Goal: Transaction & Acquisition: Purchase product/service

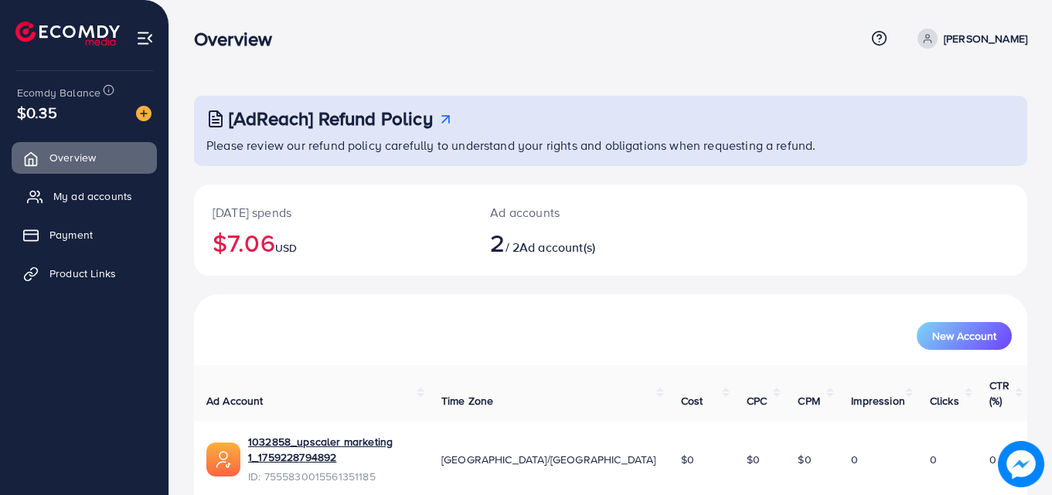
click at [111, 205] on link "My ad accounts" at bounding box center [84, 196] width 145 height 31
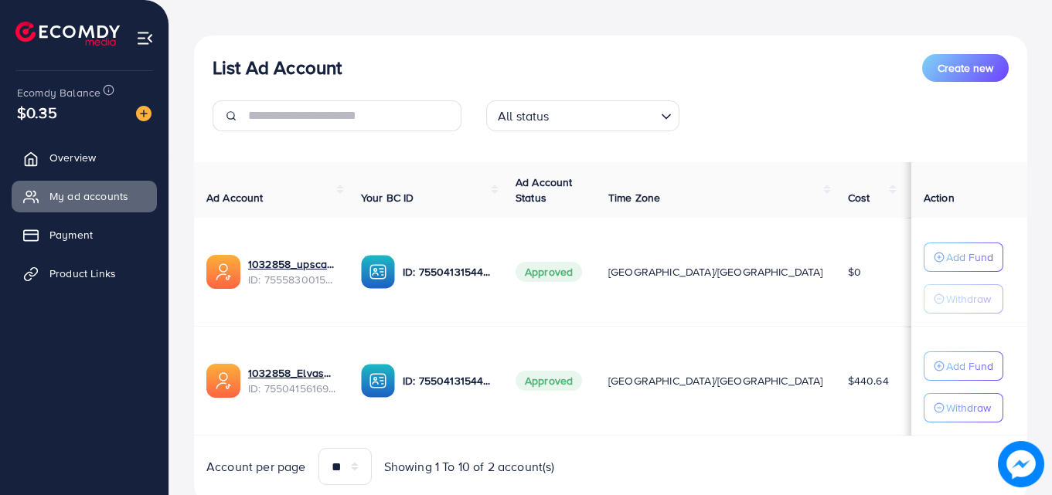
scroll to position [202, 0]
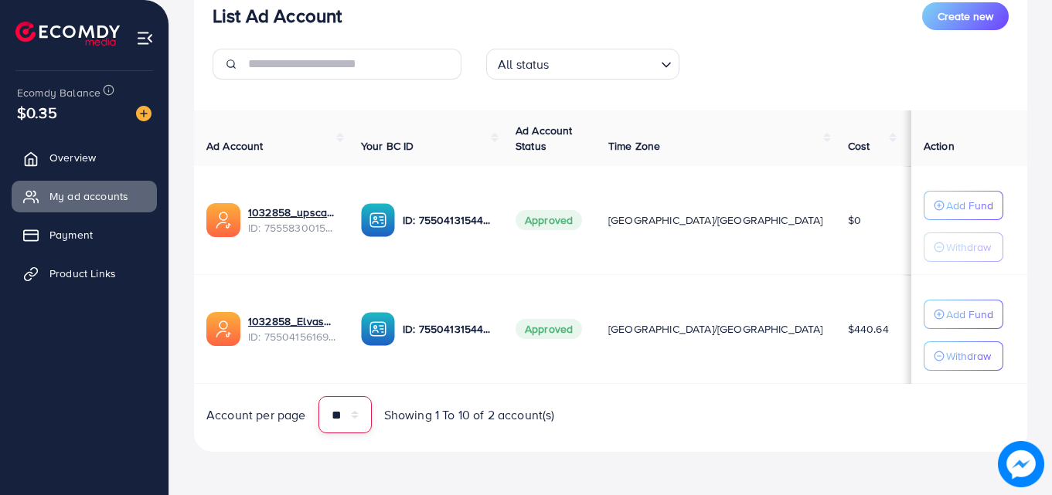
click at [362, 416] on select "** ** ** ***" at bounding box center [344, 414] width 53 height 37
click at [682, 418] on div "Account per page ** ** ** *** Showing 1 To 10 of 2 account(s)" at bounding box center [611, 414] width 858 height 37
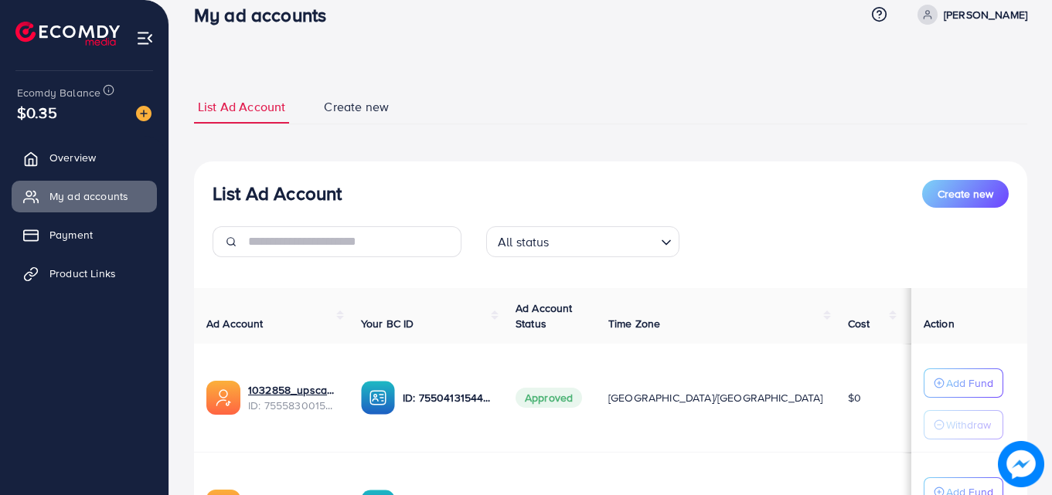
scroll to position [0, 0]
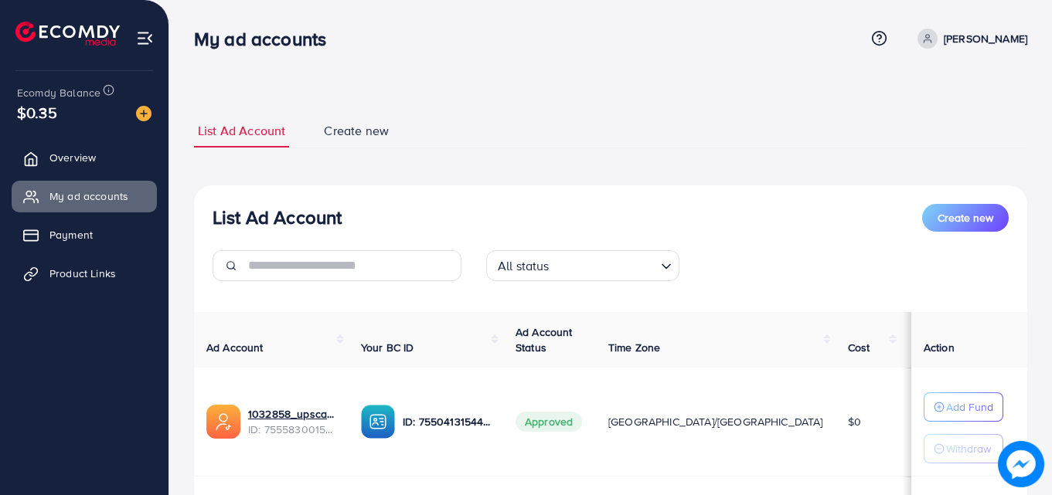
click at [350, 135] on span "Create new" at bounding box center [356, 131] width 65 height 18
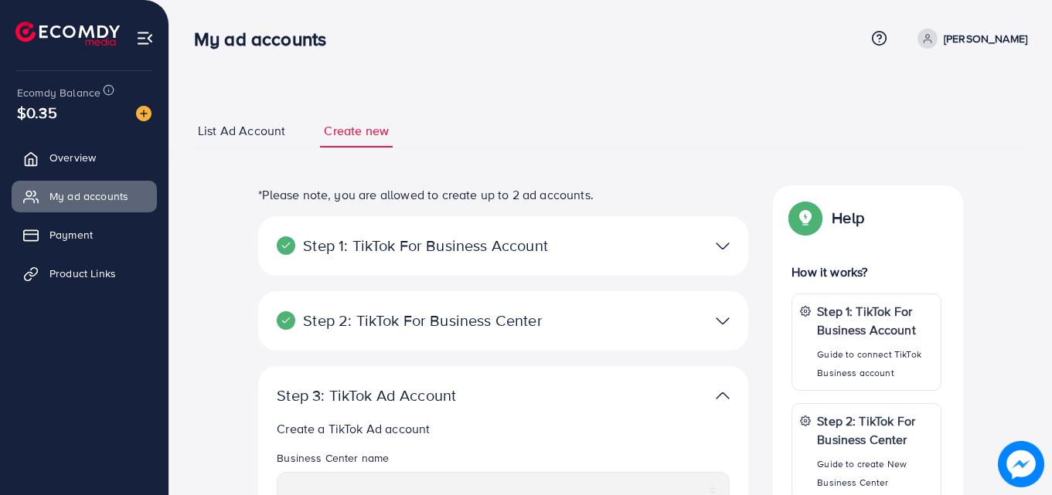
click at [272, 140] on link "List Ad Account" at bounding box center [241, 130] width 95 height 33
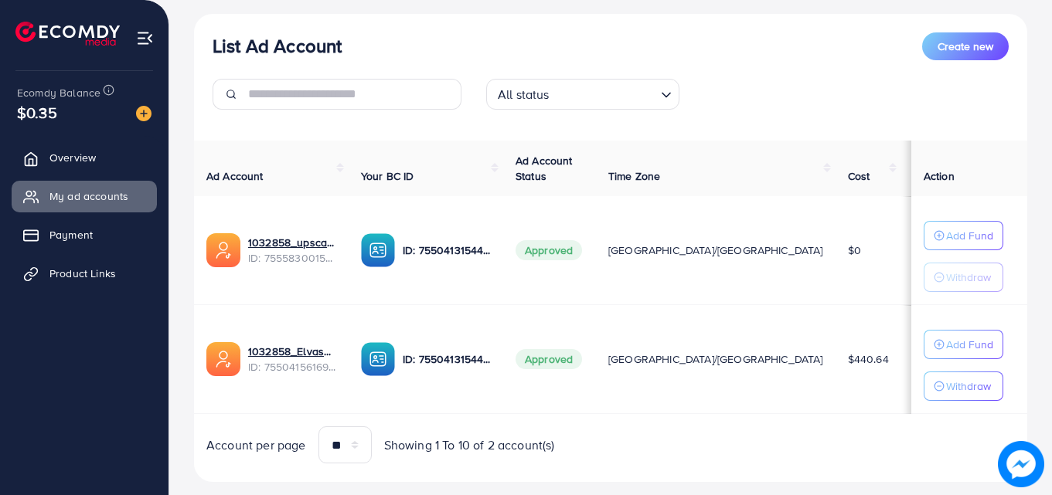
scroll to position [202, 0]
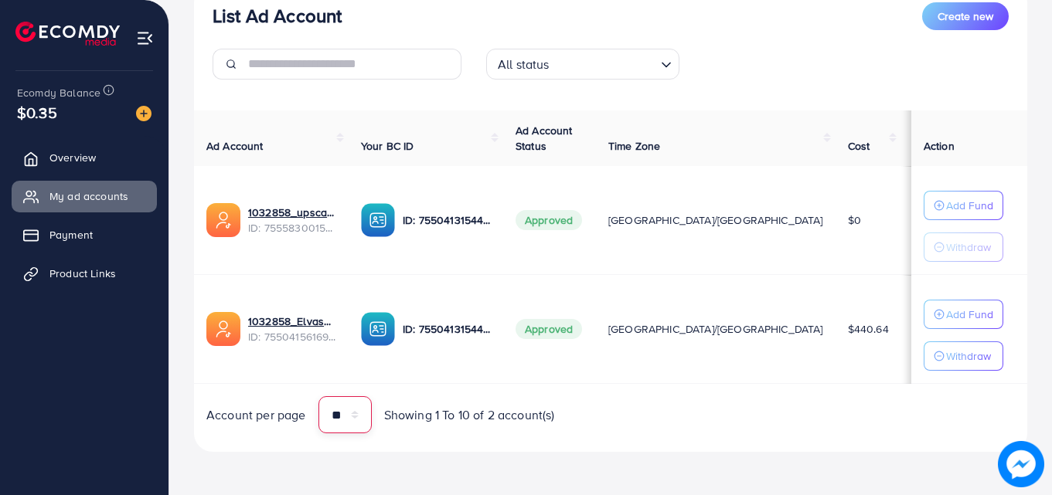
click at [354, 412] on select "** ** ** ***" at bounding box center [344, 414] width 53 height 37
click at [353, 412] on select "** ** ** ***" at bounding box center [344, 414] width 53 height 37
click at [699, 444] on div "List Ad Account Create new All status Loading... Ad Account Your BC ID Ad Accou…" at bounding box center [610, 218] width 833 height 469
click at [89, 227] on span "Payment" at bounding box center [74, 234] width 43 height 15
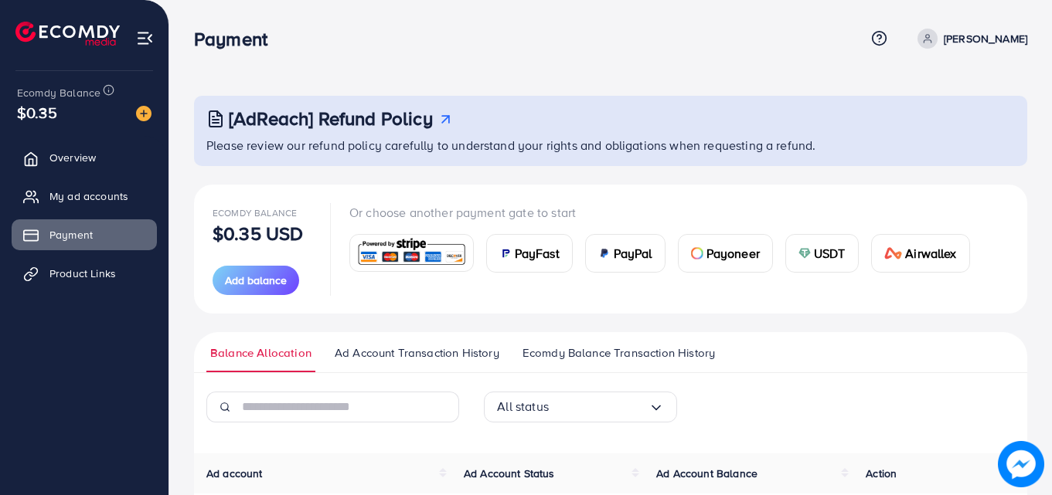
click at [823, 262] on span "USDT" at bounding box center [830, 253] width 32 height 19
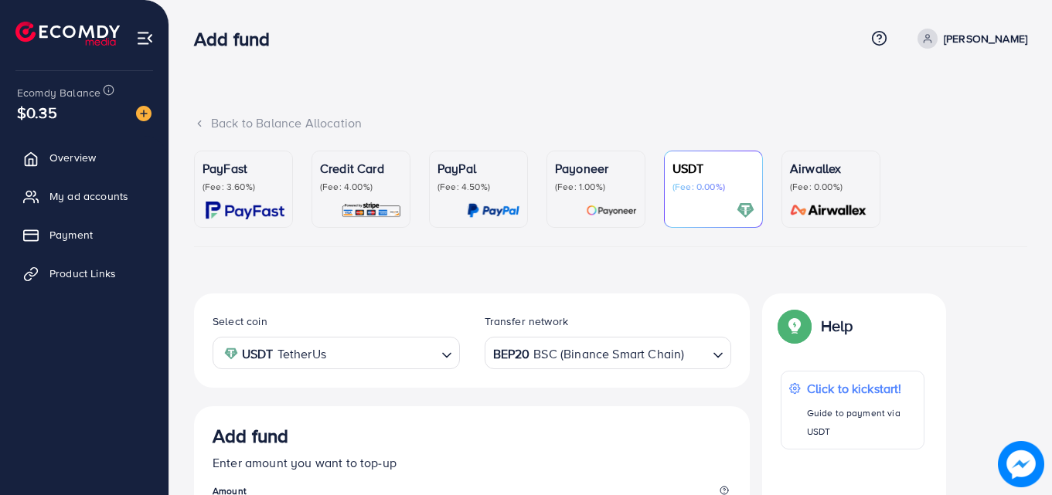
click at [717, 194] on div "USDT (Fee: 0.00%)" at bounding box center [713, 189] width 82 height 60
click at [78, 241] on span "Payment" at bounding box center [74, 234] width 43 height 15
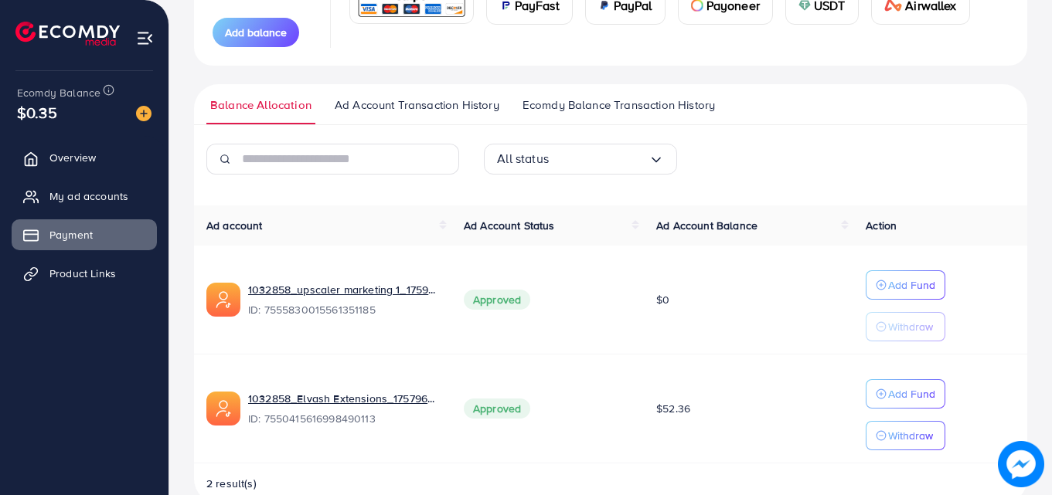
scroll to position [281, 0]
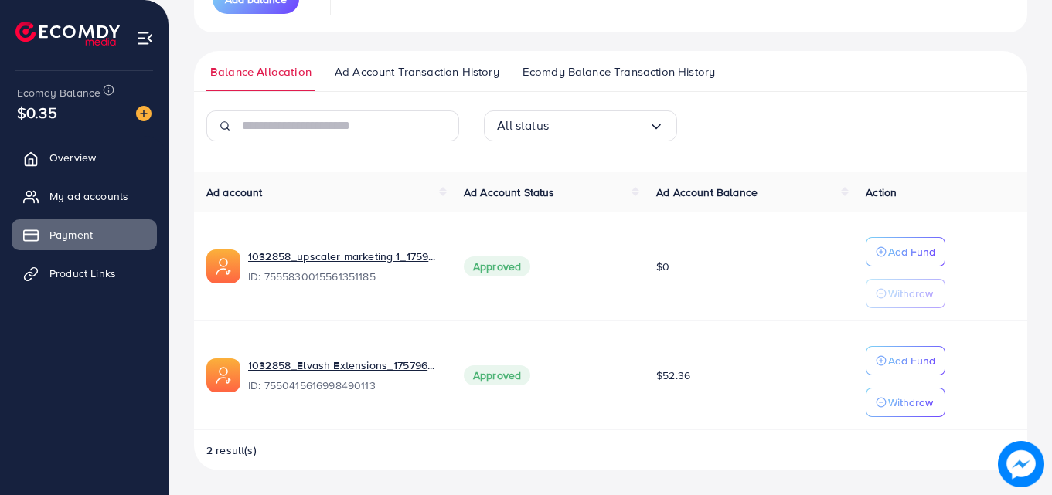
drag, startPoint x: 706, startPoint y: 376, endPoint x: 627, endPoint y: 228, distance: 167.0
click at [624, 234] on tbody "1032858_upscaler marketing 1_1759228794892 ID: 7555830015561351185 Approved $0 …" at bounding box center [610, 322] width 833 height 218
click at [821, 63] on ul "Balance Allocation Ad Account Transaction History Ecomdy Balance Transaction Hi…" at bounding box center [610, 71] width 833 height 41
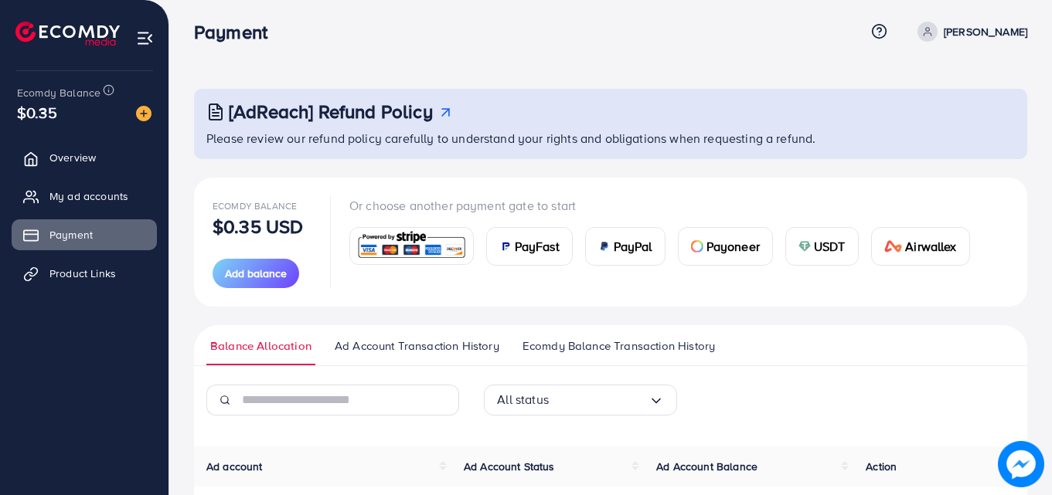
scroll to position [0, 0]
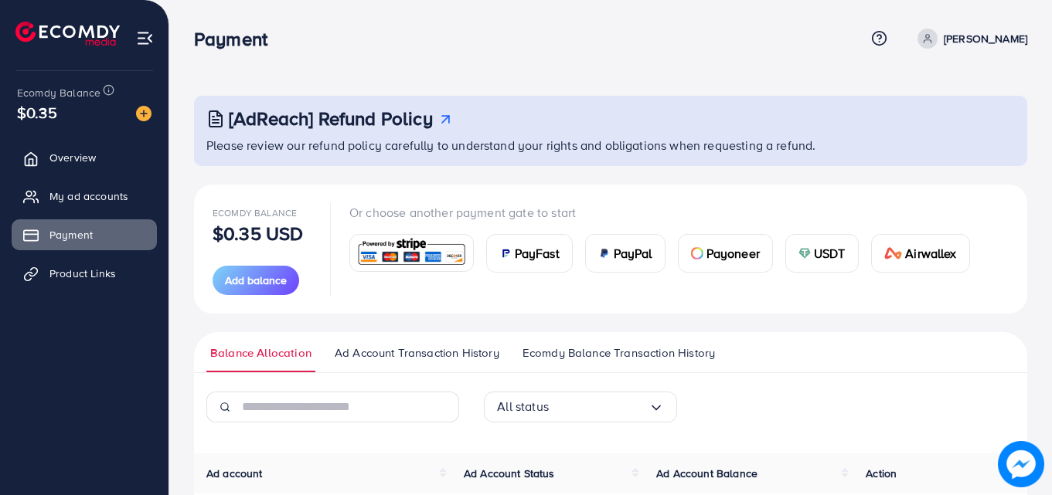
click at [819, 262] on span "USDT" at bounding box center [830, 253] width 32 height 19
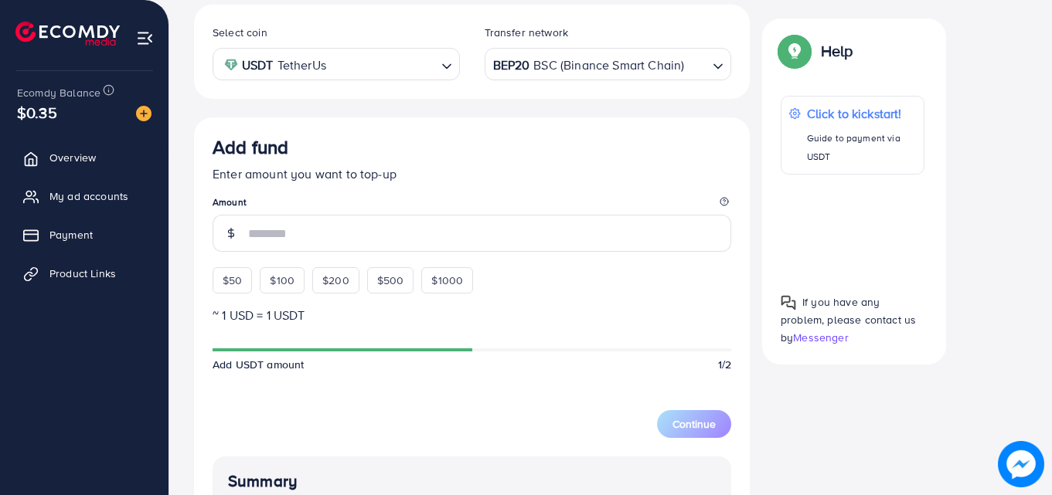
scroll to position [325, 0]
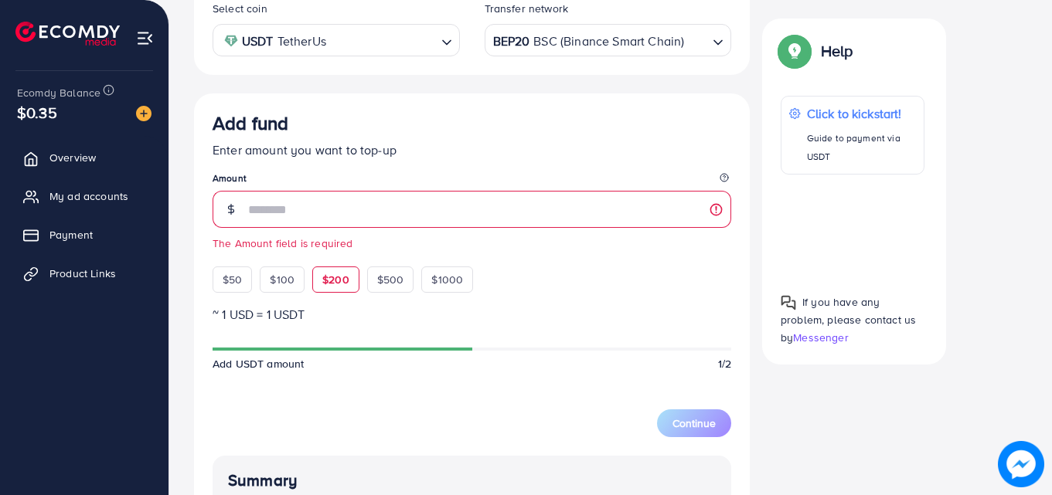
click at [326, 261] on div "$50 $100 $200 $500 $1000" at bounding box center [371, 276] width 317 height 34
click at [332, 278] on span "$200" at bounding box center [335, 279] width 27 height 15
type input "***"
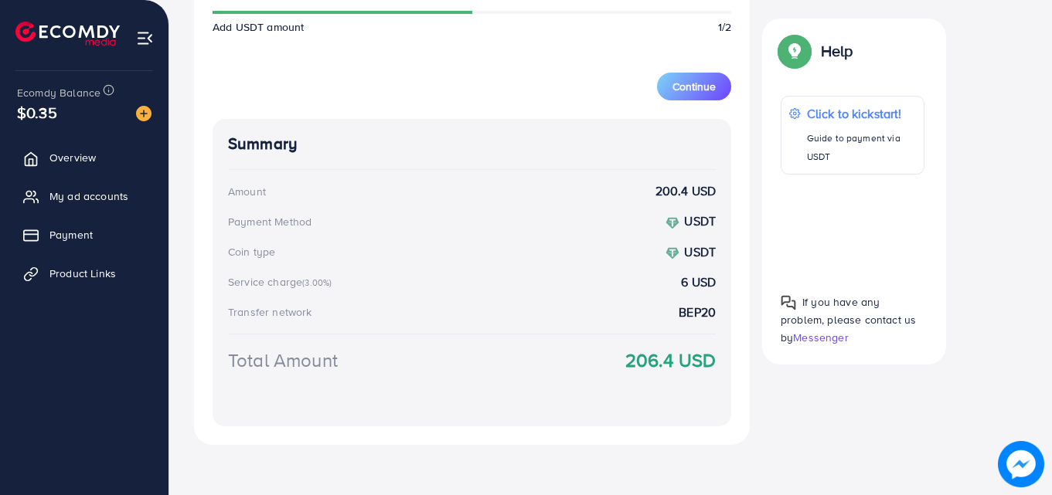
scroll to position [668, 0]
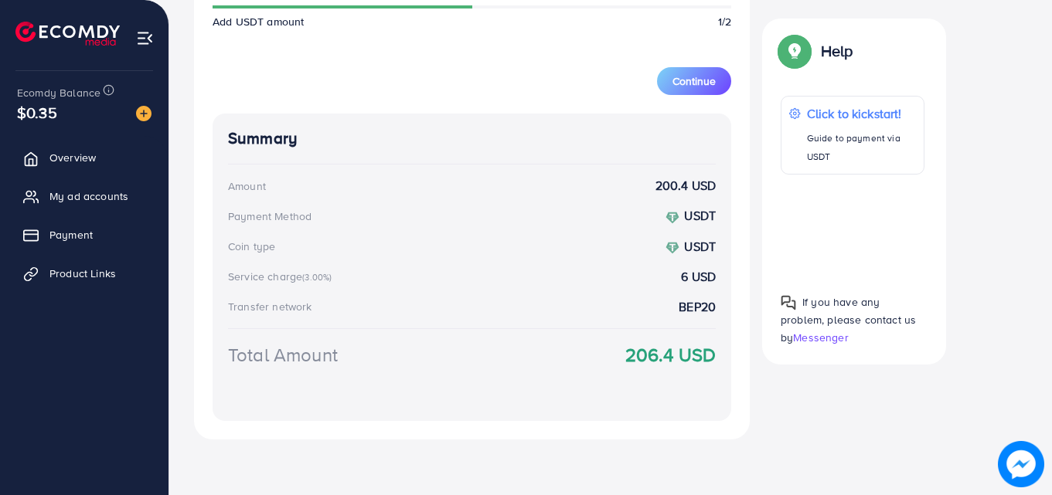
drag, startPoint x: 1048, startPoint y: 396, endPoint x: 1055, endPoint y: 358, distance: 38.5
drag, startPoint x: 736, startPoint y: 372, endPoint x: 311, endPoint y: 66, distance: 523.7
click at [311, 66] on div "Add fund Enter amount you want to top-up Amount *** This amount is suitable $50…" at bounding box center [472, 95] width 556 height 689
click at [311, 65] on div "Continue" at bounding box center [472, 72] width 519 height 46
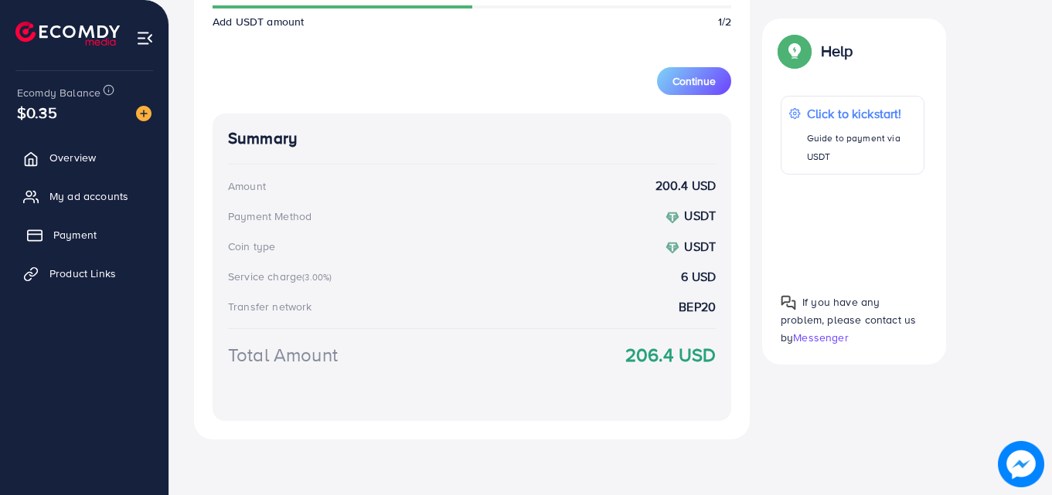
click at [93, 231] on span "Payment" at bounding box center [74, 234] width 43 height 15
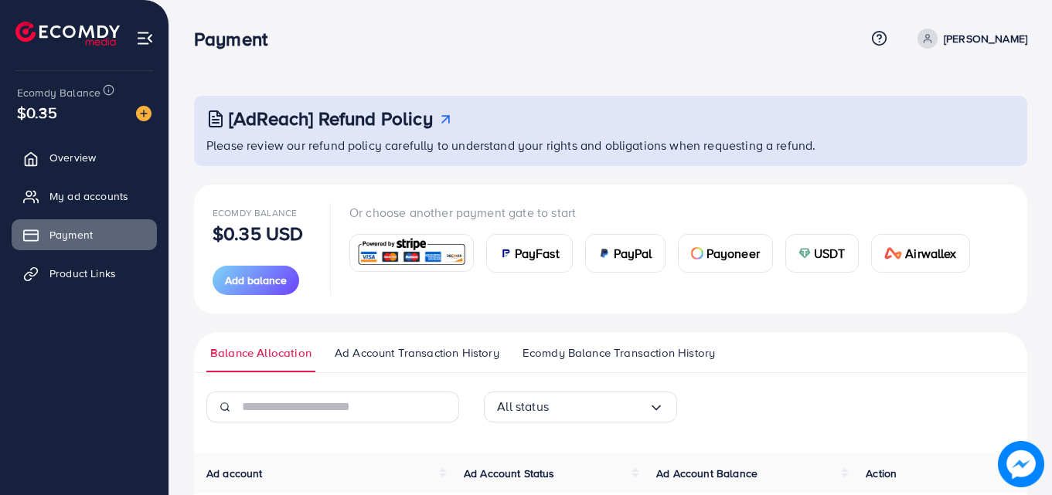
click at [583, 343] on ul "Balance Allocation Ad Account Transaction History Ecomdy Balance Transaction Hi…" at bounding box center [610, 352] width 833 height 41
click at [585, 360] on span "Ecomdy Balance Transaction History" at bounding box center [618, 353] width 192 height 17
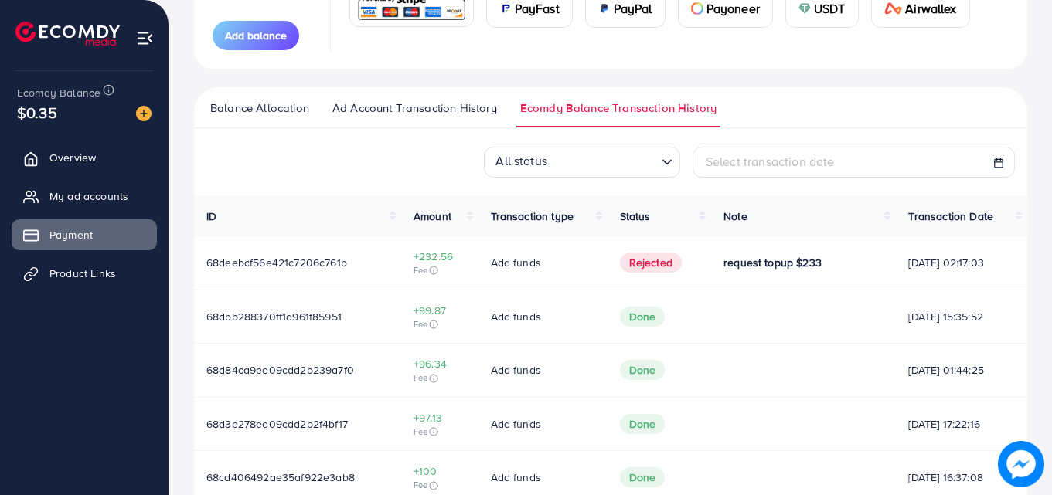
scroll to position [246, 0]
click at [637, 261] on span "Rejected" at bounding box center [651, 262] width 62 height 20
drag, startPoint x: 512, startPoint y: 267, endPoint x: 768, endPoint y: 256, distance: 256.8
click at [768, 256] on tr "68deebcf56e421c7206c761b +232.56 Fee Add funds Rejected request topup $233 03/1…" at bounding box center [610, 262] width 833 height 53
click at [785, 277] on td "request topup $233" at bounding box center [803, 262] width 185 height 53
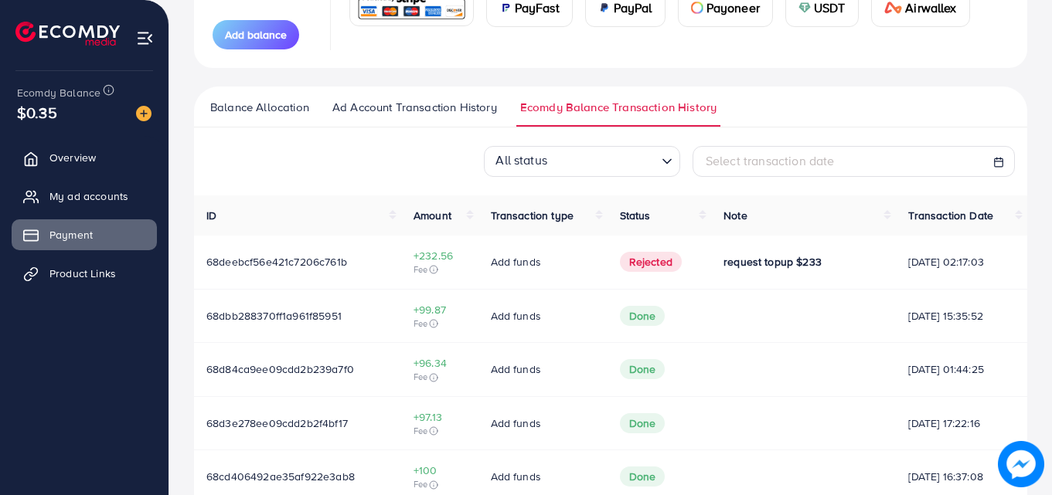
drag, startPoint x: 723, startPoint y: 253, endPoint x: 723, endPoint y: 264, distance: 10.1
click at [722, 254] on td "request topup $233" at bounding box center [803, 262] width 185 height 53
click at [723, 269] on span "request topup $233" at bounding box center [772, 261] width 98 height 15
click at [655, 264] on span "Rejected" at bounding box center [651, 262] width 62 height 20
click at [630, 262] on span "Rejected" at bounding box center [651, 262] width 62 height 20
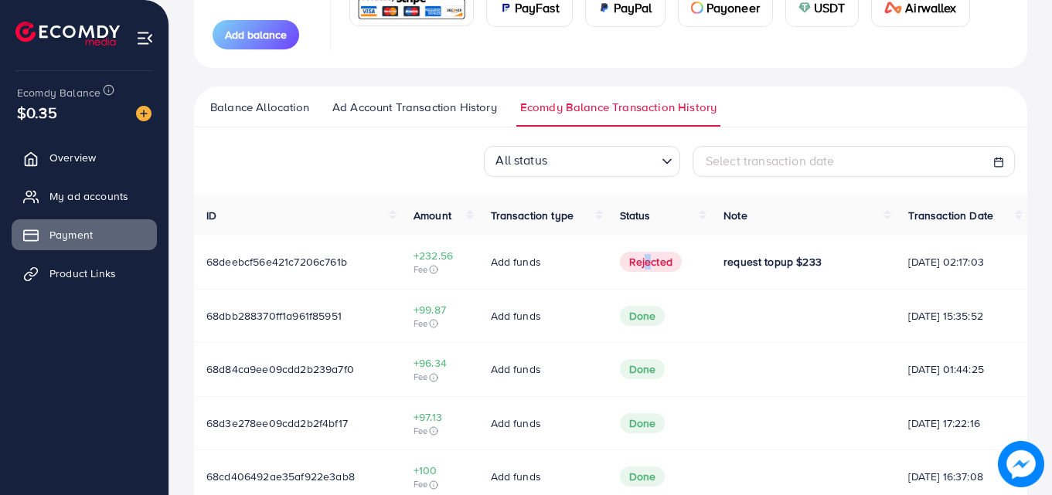
click at [630, 264] on span "Rejected" at bounding box center [651, 262] width 62 height 20
click at [519, 270] on span "Add funds" at bounding box center [516, 261] width 50 height 15
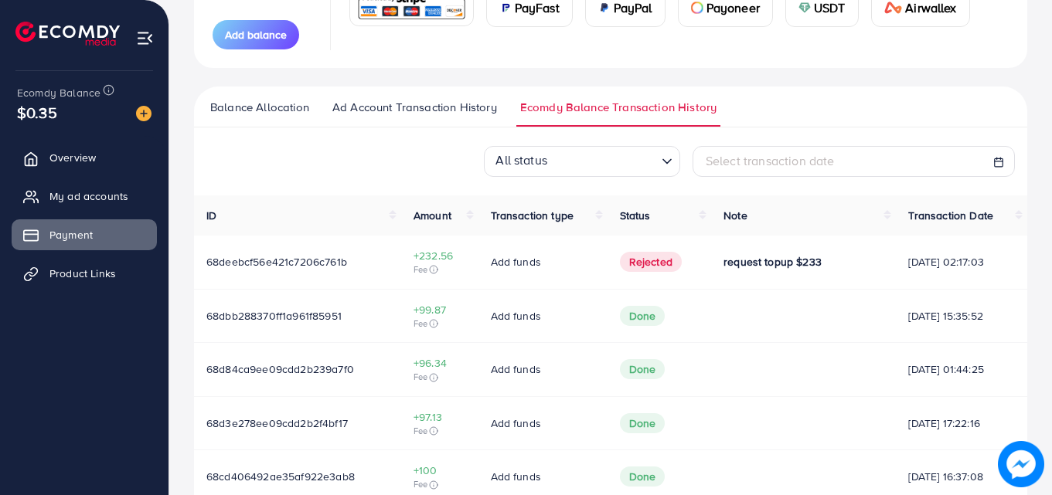
click at [615, 206] on th "Status" at bounding box center [659, 216] width 104 height 40
drag, startPoint x: 695, startPoint y: 266, endPoint x: 850, endPoint y: 272, distance: 155.4
click at [852, 274] on td "request topup $233" at bounding box center [803, 262] width 185 height 53
click at [830, 268] on div "request topup $233" at bounding box center [803, 261] width 160 height 15
click at [711, 295] on td at bounding box center [803, 316] width 185 height 54
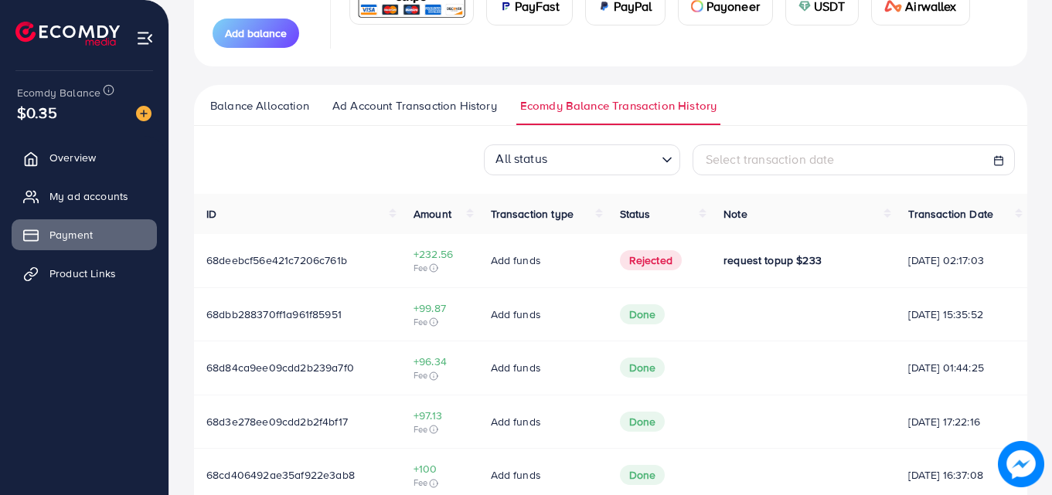
scroll to position [257, 0]
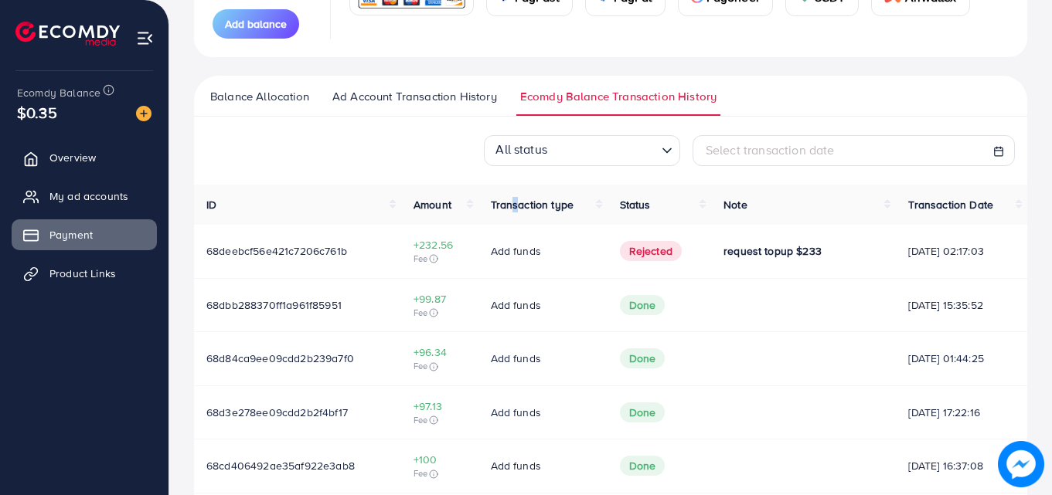
drag, startPoint x: 505, startPoint y: 221, endPoint x: 482, endPoint y: 240, distance: 30.2
click at [510, 223] on th "Transaction type" at bounding box center [542, 205] width 129 height 40
click at [507, 281] on td "Add funds" at bounding box center [542, 305] width 129 height 54
click at [519, 248] on span "Add funds" at bounding box center [516, 250] width 50 height 15
click at [626, 247] on span "Rejected" at bounding box center [651, 251] width 62 height 20
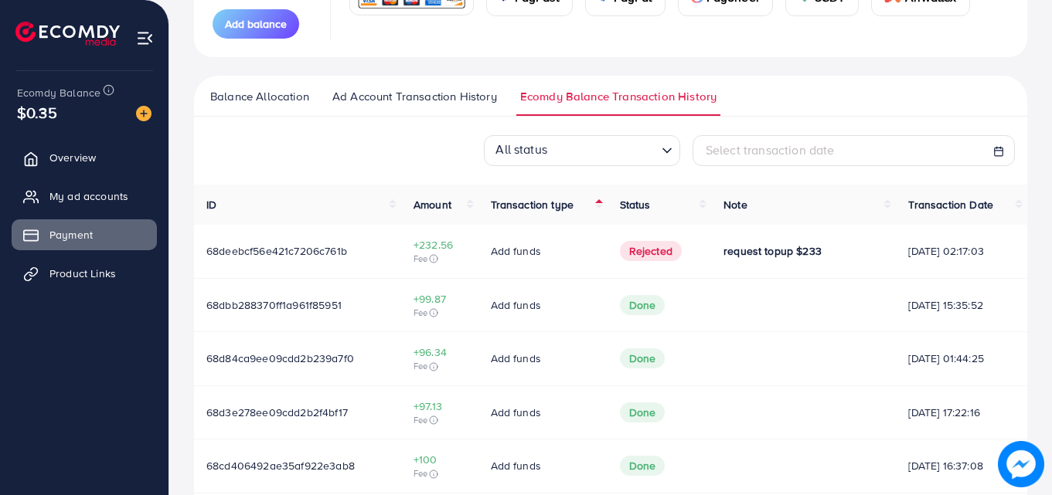
click at [961, 257] on span "[DATE] 02:17:03" at bounding box center [961, 250] width 107 height 15
click at [623, 249] on span "Rejected" at bounding box center [651, 251] width 62 height 20
click at [508, 253] on span "Add funds" at bounding box center [516, 250] width 50 height 15
click at [427, 244] on span "+232.56" at bounding box center [439, 244] width 53 height 15
click at [266, 239] on td "68deebcf56e421c7206c761b" at bounding box center [297, 251] width 207 height 53
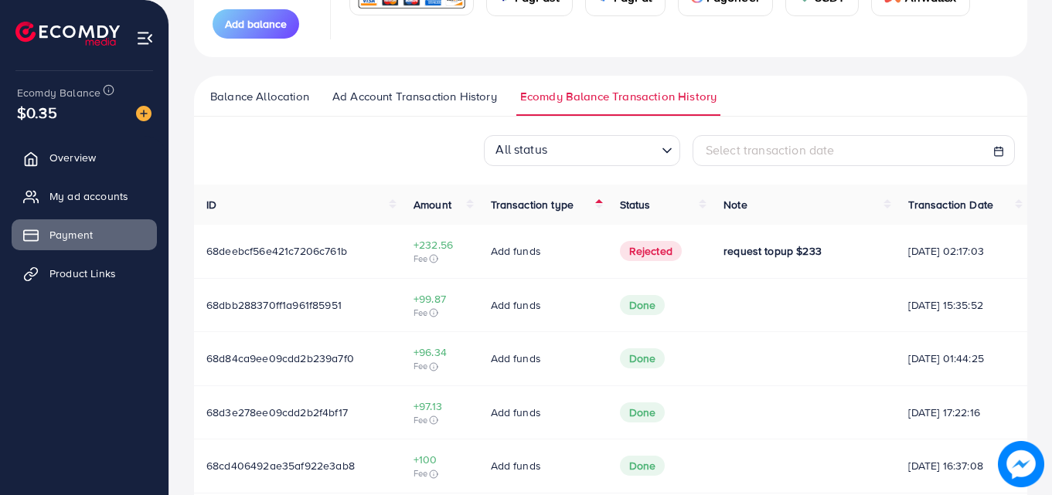
drag, startPoint x: 272, startPoint y: 243, endPoint x: 282, endPoint y: 245, distance: 10.3
click at [278, 245] on td "68deebcf56e421c7206c761b" at bounding box center [297, 251] width 207 height 53
click at [423, 262] on span "Fee" at bounding box center [439, 259] width 53 height 12
click at [430, 256] on icon at bounding box center [433, 258] width 9 height 9
click at [488, 243] on div "Service charge: $6.96 USDT Fee: $0 Tax: $0" at bounding box center [430, 221] width 124 height 57
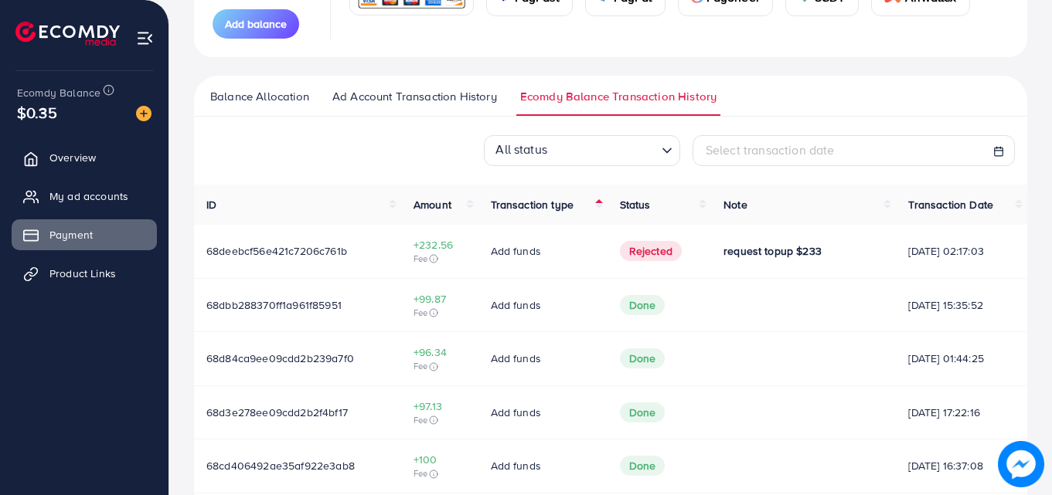
click at [522, 249] on span "Add funds" at bounding box center [516, 250] width 50 height 15
click at [434, 243] on span "+232.56" at bounding box center [439, 244] width 53 height 15
click at [429, 258] on icon at bounding box center [433, 258] width 9 height 9
